Goal: Information Seeking & Learning: Understand process/instructions

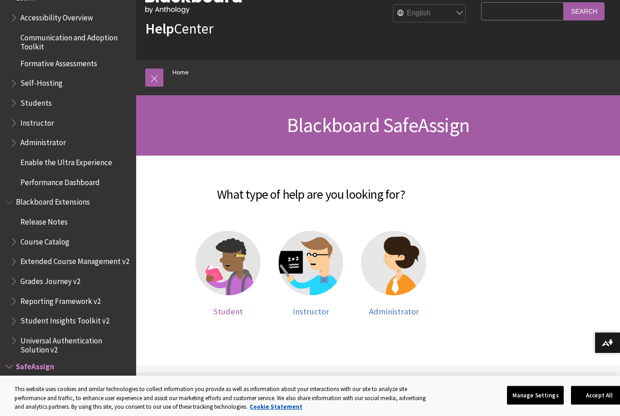
scroll to position [793, 0]
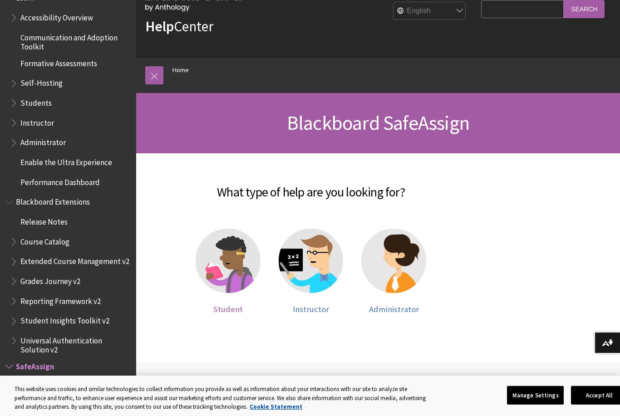
click at [222, 276] on img at bounding box center [228, 261] width 65 height 65
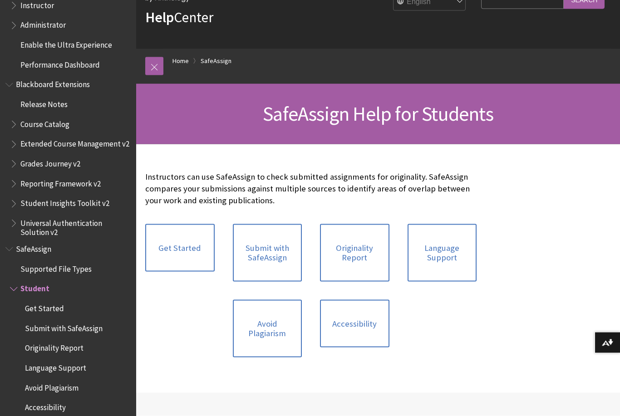
scroll to position [46, 0]
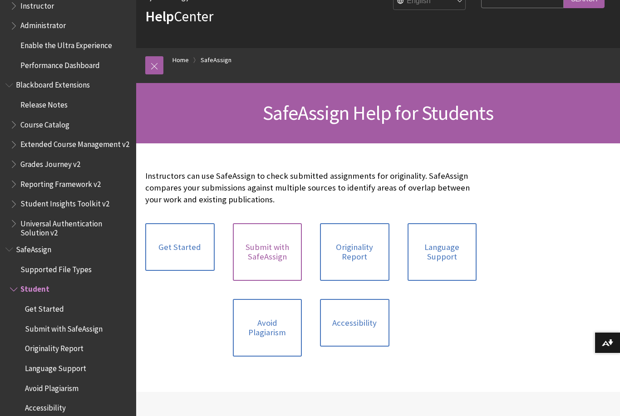
click at [267, 256] on link "Submit with SafeAssign" at bounding box center [267, 252] width 69 height 58
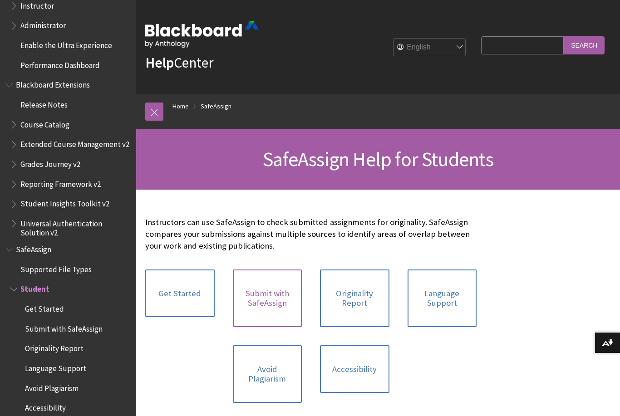
scroll to position [75, 0]
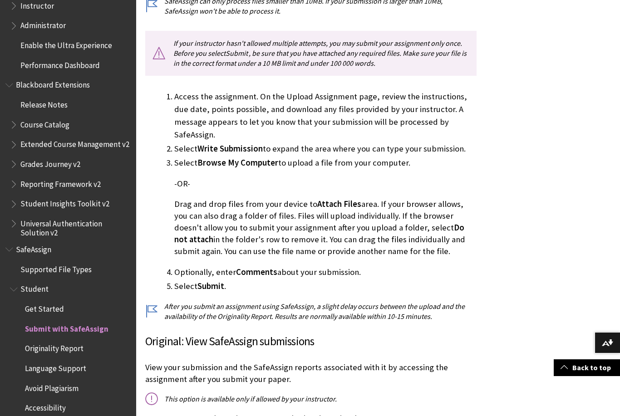
scroll to position [347, 0]
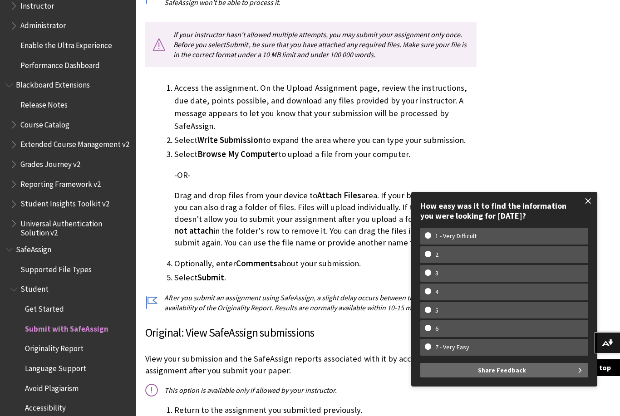
click at [580, 211] on span at bounding box center [588, 201] width 19 height 19
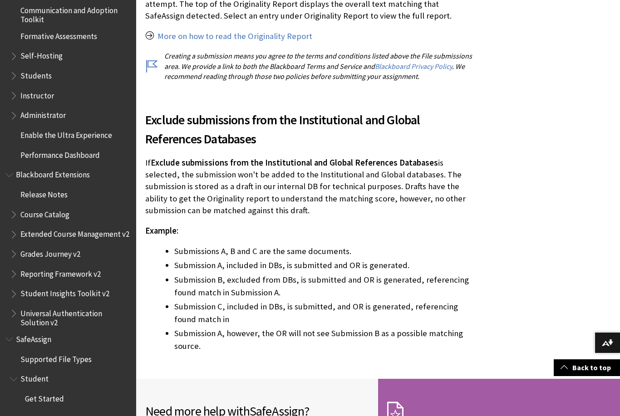
scroll to position [1885, 0]
